Goal: Information Seeking & Learning: Compare options

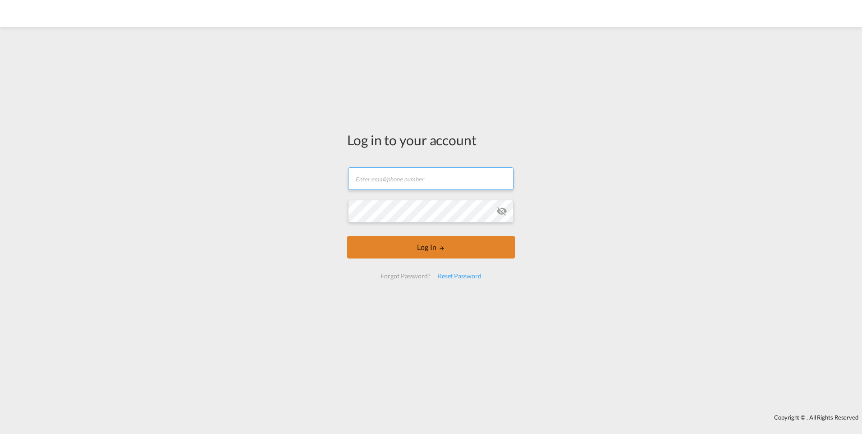
type input "[PERSON_NAME][EMAIL_ADDRESS][DOMAIN_NAME]"
click at [423, 254] on button "Log In" at bounding box center [431, 247] width 168 height 23
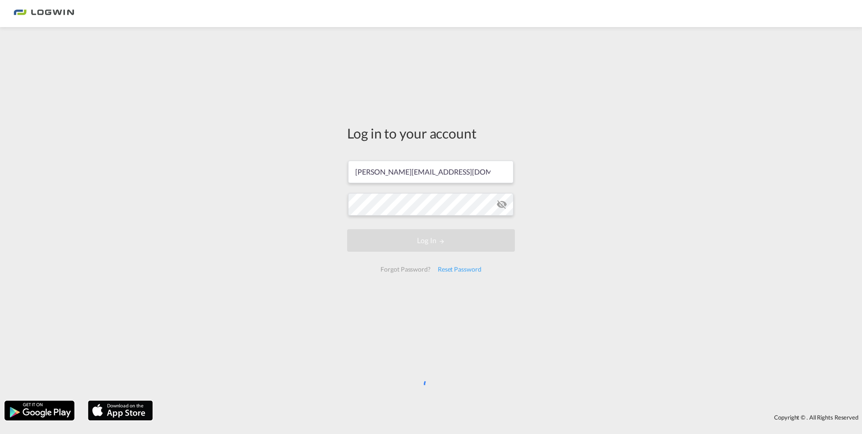
click at [58, 71] on div "Log in to your account [PERSON_NAME][EMAIL_ADDRESS][DOMAIN_NAME] Log In Forgot …" at bounding box center [431, 214] width 862 height 364
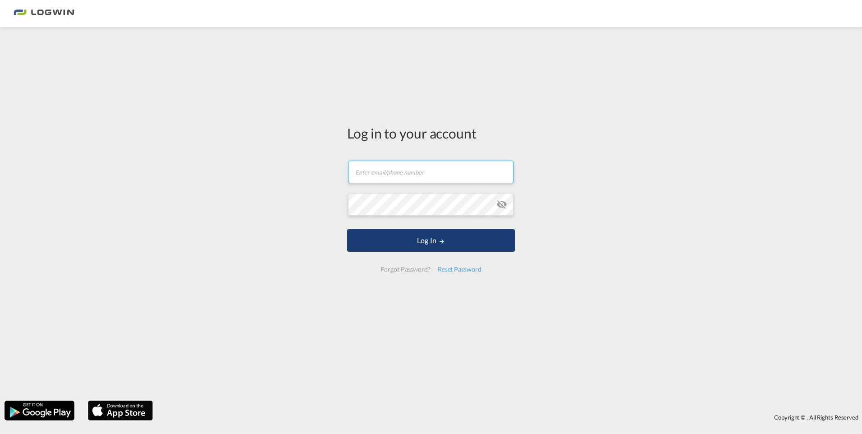
type input "[PERSON_NAME][EMAIL_ADDRESS][DOMAIN_NAME]"
click at [464, 237] on button "Log In" at bounding box center [431, 240] width 168 height 23
